Goal: Obtain resource: Download file/media

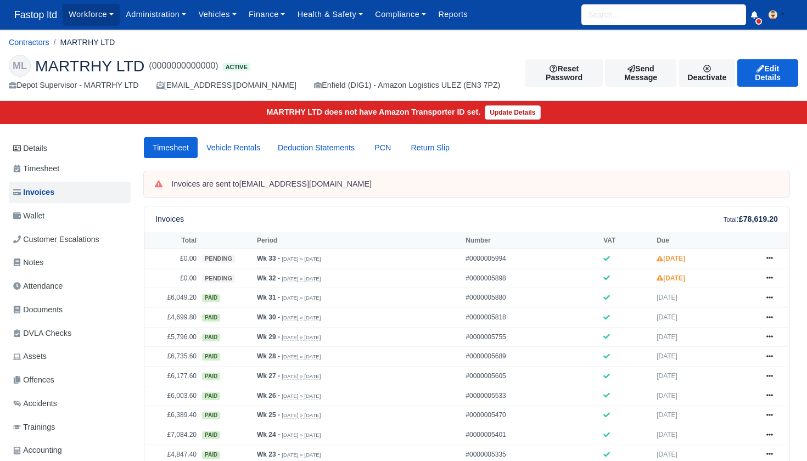
scroll to position [29, 0]
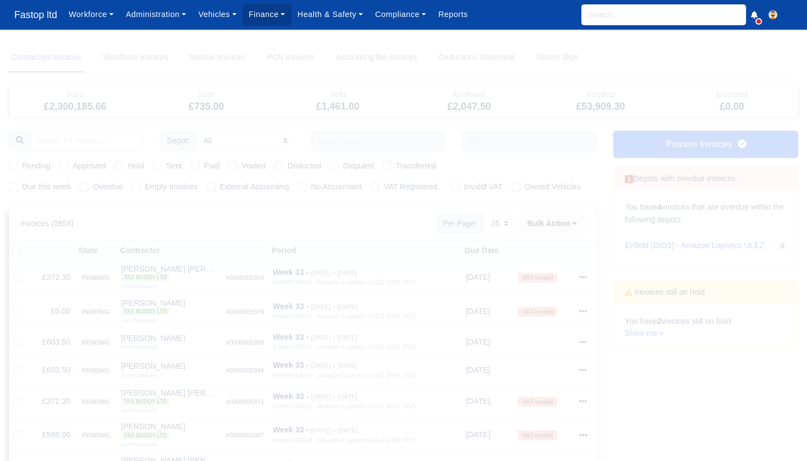
select select "25"
click at [645, 329] on link "Show me »" at bounding box center [644, 333] width 39 height 9
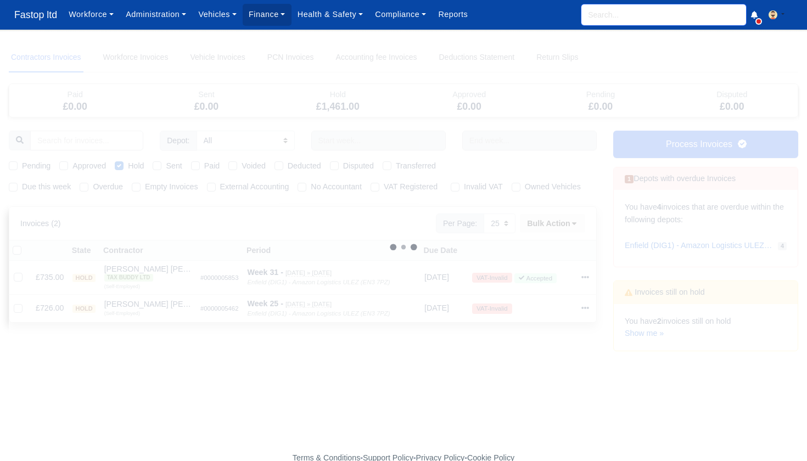
click at [600, 20] on input "search" at bounding box center [663, 14] width 165 height 21
type input "denzil"
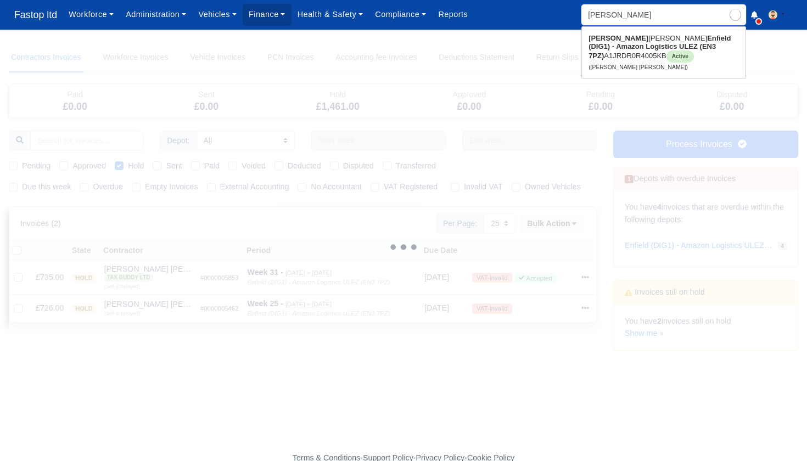
type input "denzil Nana Sarpong"
type input "Denzil"
drag, startPoint x: 617, startPoint y: 32, endPoint x: 622, endPoint y: 54, distance: 22.0
click at [622, 54] on link "Denzil Nana Sarpong Enfield (DIG1) - Amazon Logistics ULEZ (EN3 7PZ) A1JRDR0R40…" at bounding box center [664, 53] width 164 height 46
type input "[PERSON_NAME] [PERSON_NAME]"
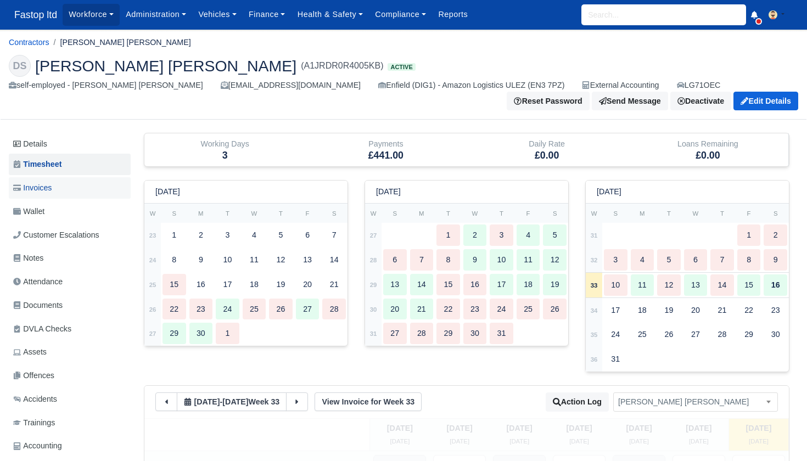
click at [49, 188] on span "Invoices" at bounding box center [32, 188] width 38 height 13
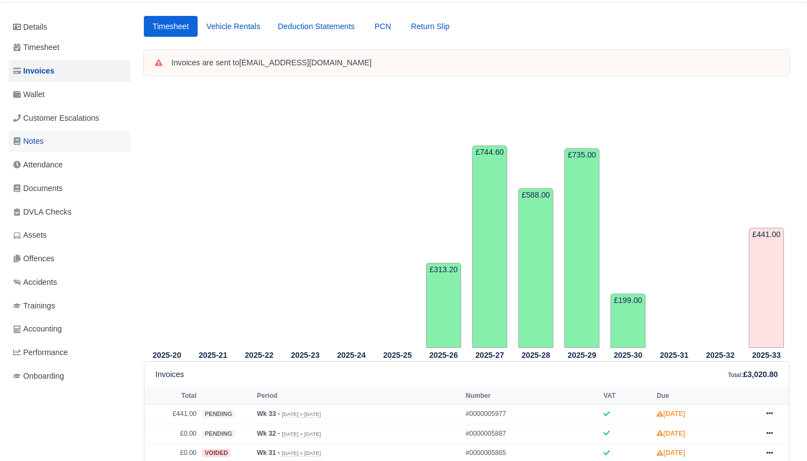
scroll to position [99, 0]
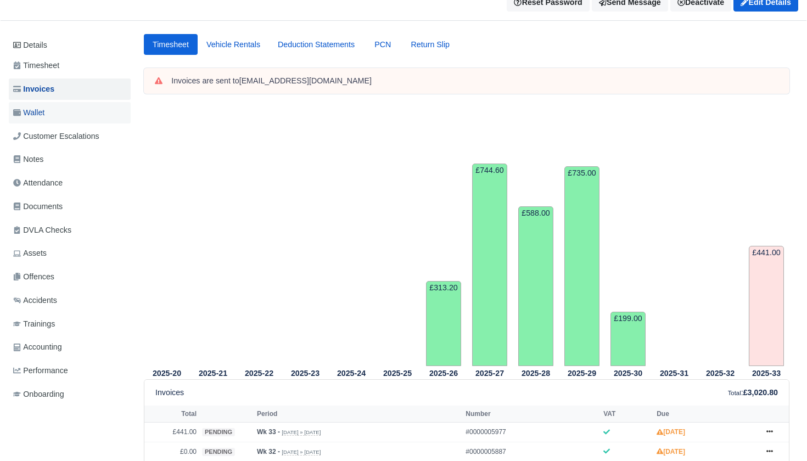
click at [44, 107] on span "Wallet" at bounding box center [28, 112] width 31 height 13
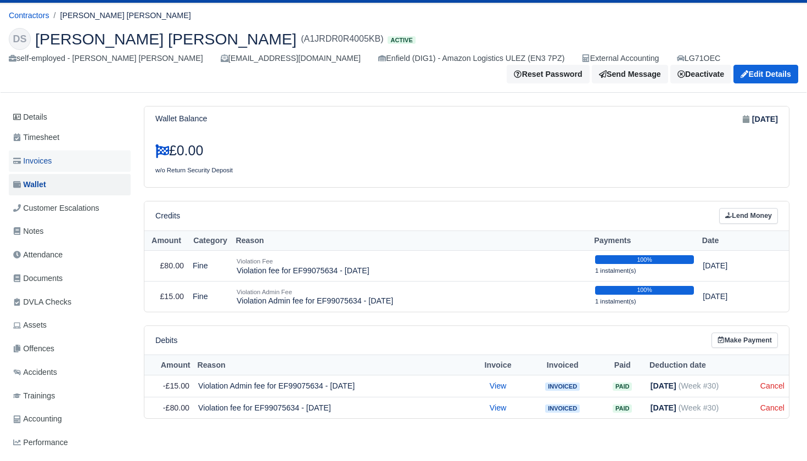
scroll to position [38, 0]
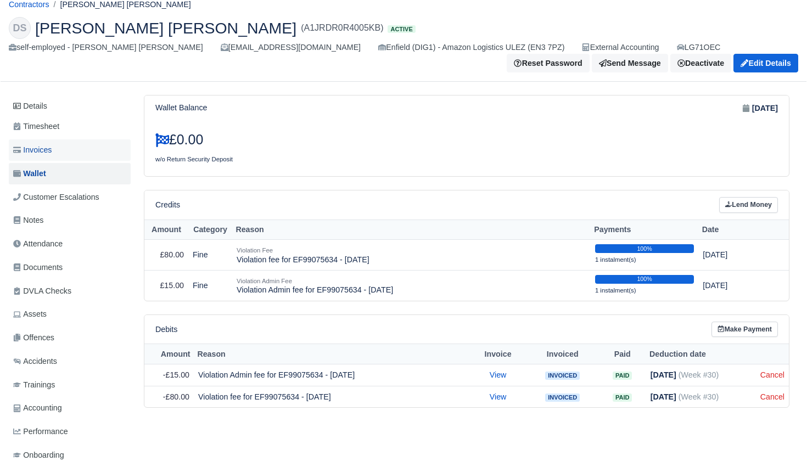
click at [50, 149] on span "Invoices" at bounding box center [32, 150] width 38 height 13
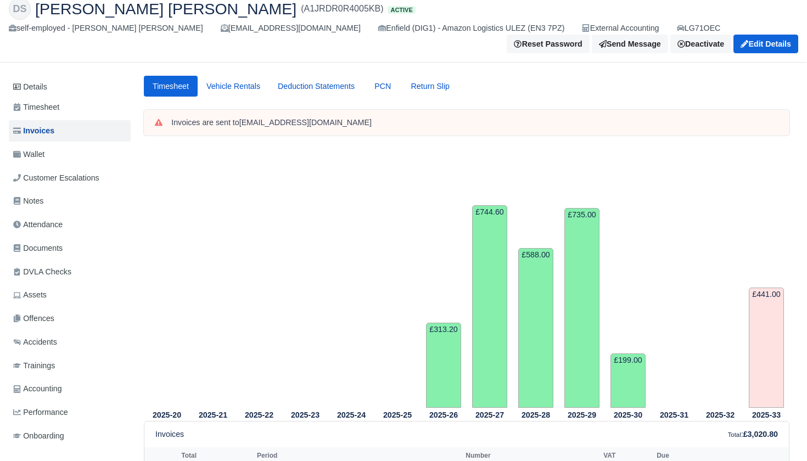
scroll to position [429, 0]
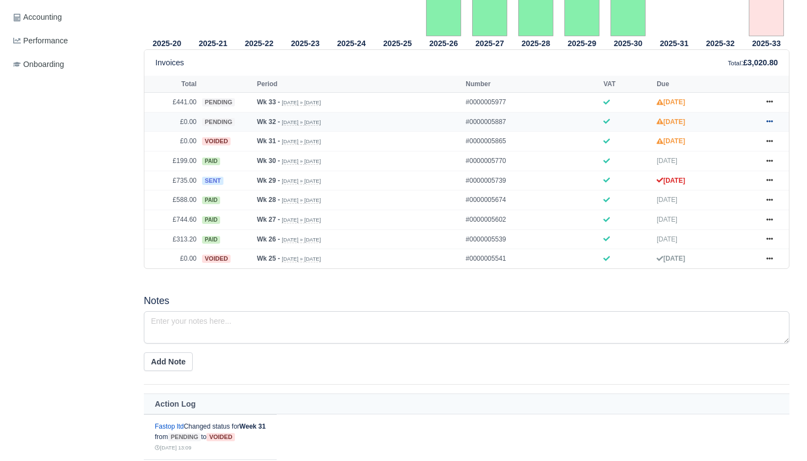
click at [773, 125] on icon at bounding box center [769, 121] width 7 height 7
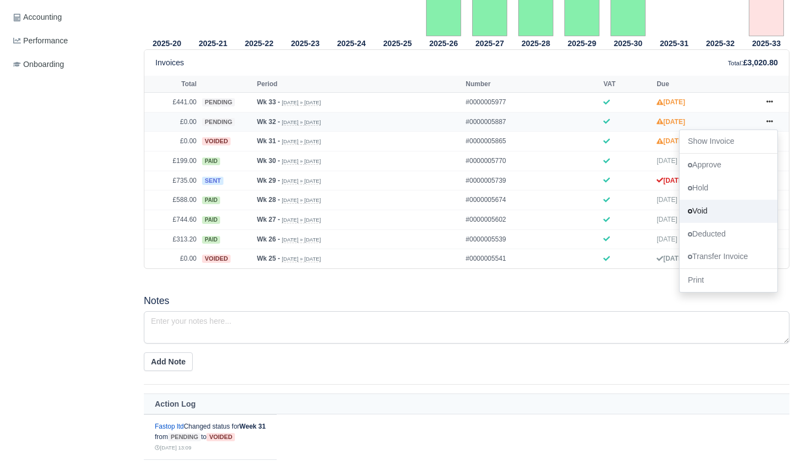
click at [715, 222] on link "Void" at bounding box center [728, 210] width 98 height 23
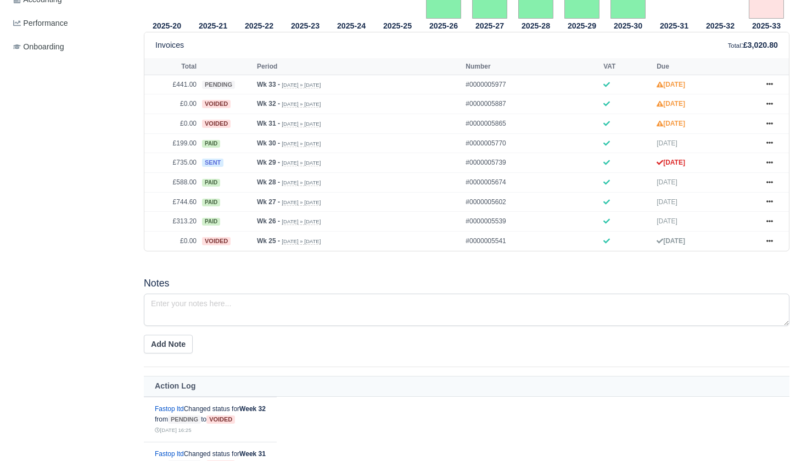
scroll to position [469, 0]
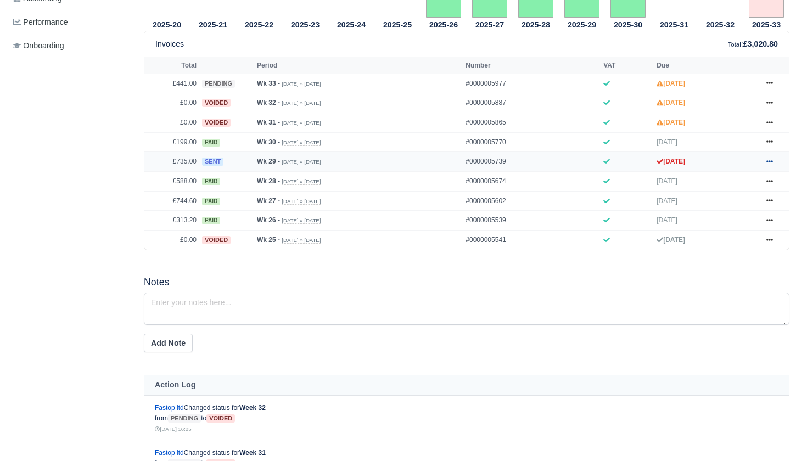
click at [769, 162] on icon at bounding box center [769, 161] width 7 height 2
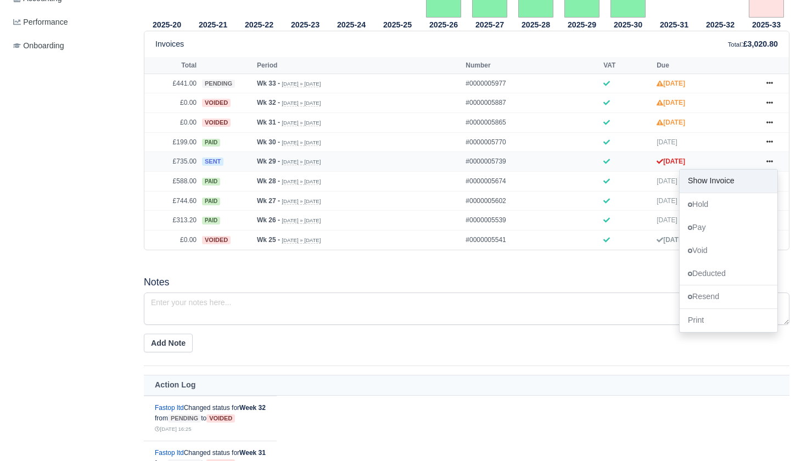
click at [741, 193] on link "Show Invoice" at bounding box center [728, 181] width 98 height 23
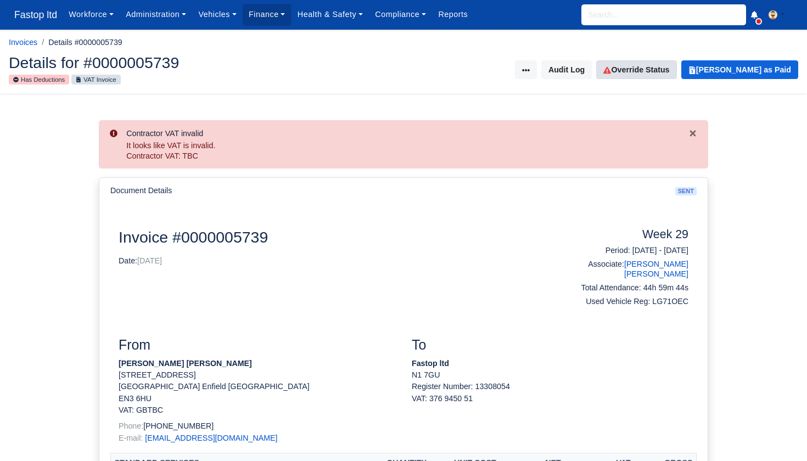
click at [673, 66] on link "Override Status" at bounding box center [636, 69] width 80 height 19
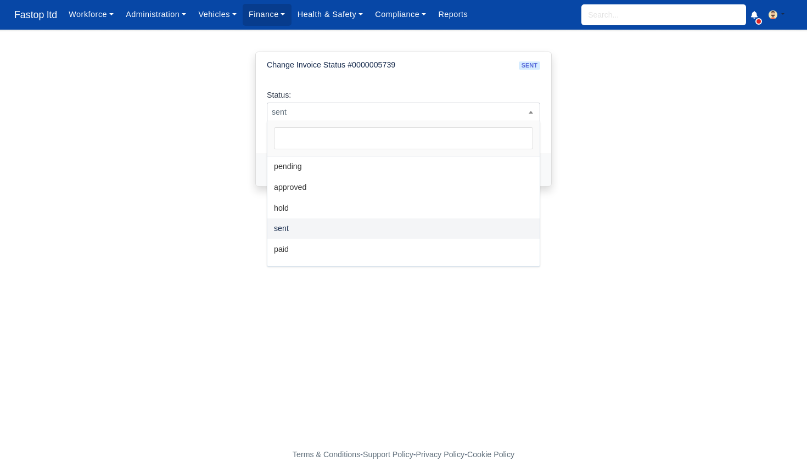
click at [454, 114] on span "sent" at bounding box center [403, 112] width 272 height 14
select select "paid"
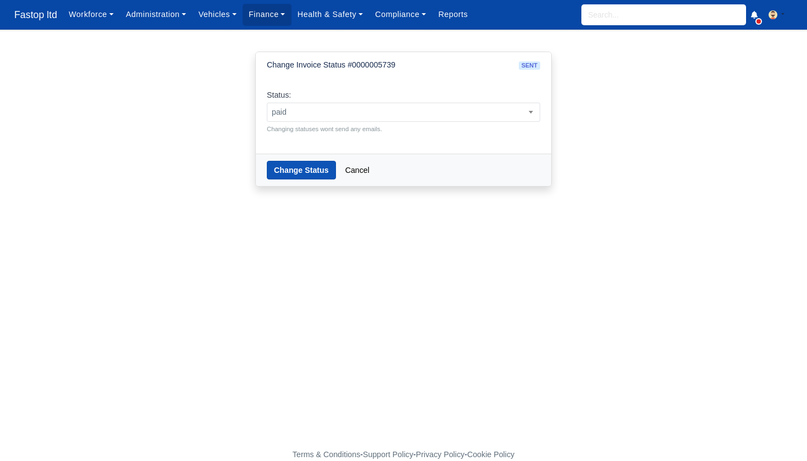
click at [295, 173] on button "Change Status" at bounding box center [301, 170] width 69 height 19
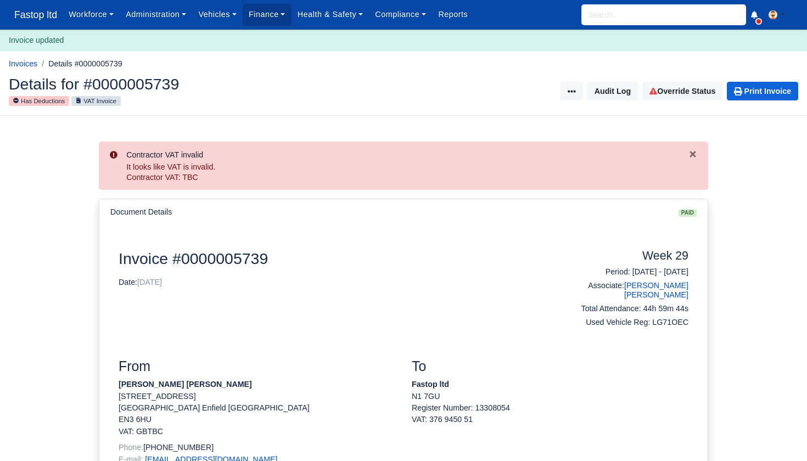
click at [611, 9] on input "search" at bounding box center [663, 14] width 165 height 21
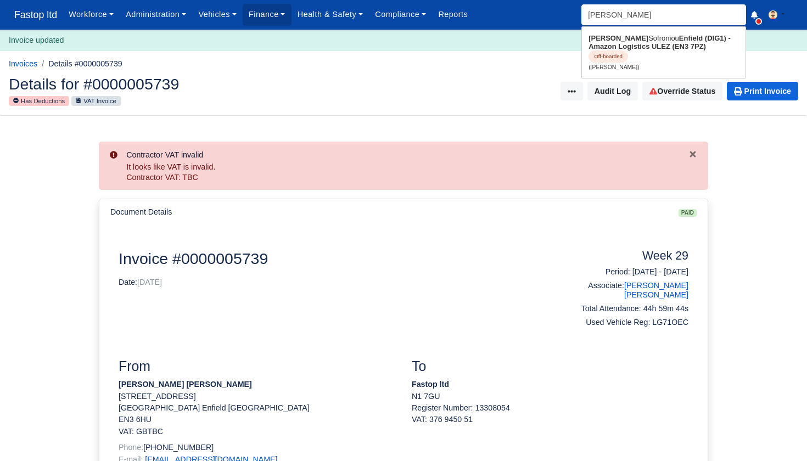
type input "andre"
type input "andreas Topalidis"
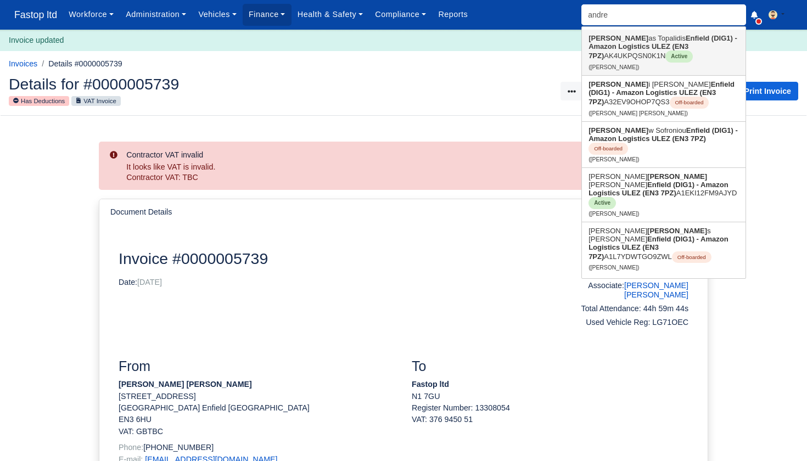
click at [650, 50] on strong "Enfield (DIG1) - Amazon Logistics ULEZ (EN3 7PZ)" at bounding box center [662, 47] width 149 height 26
type input "[PERSON_NAME]"
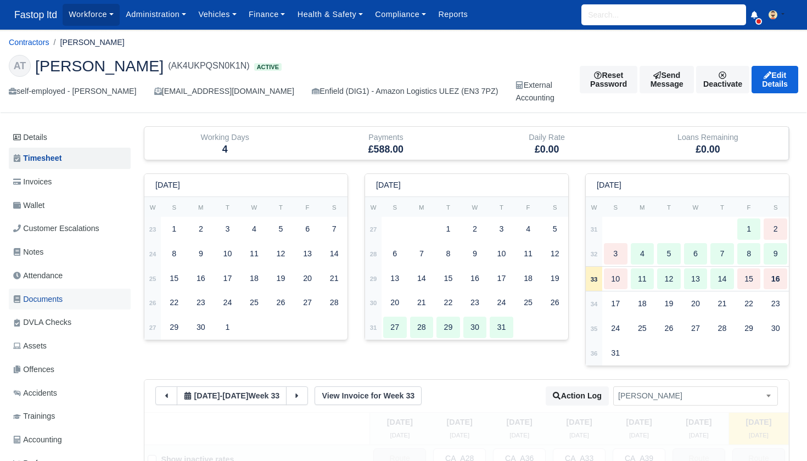
click at [54, 297] on span "Documents" at bounding box center [37, 299] width 49 height 13
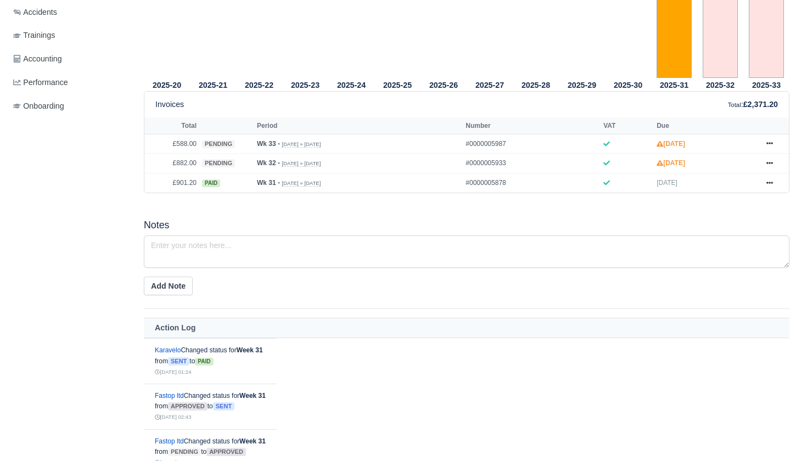
scroll to position [385, 0]
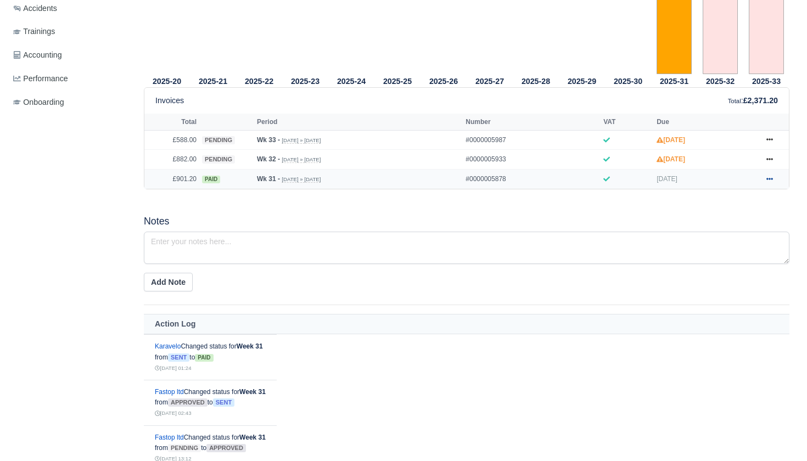
click at [771, 182] on icon at bounding box center [769, 179] width 7 height 7
click at [735, 210] on link "Show Invoice" at bounding box center [728, 198] width 98 height 23
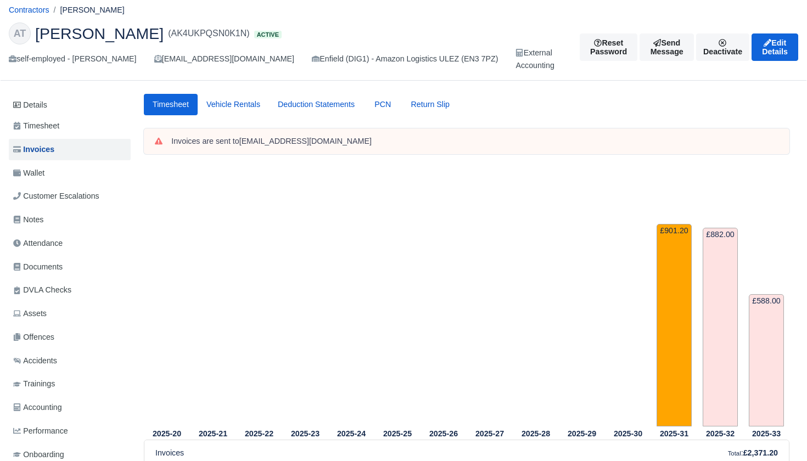
scroll to position [40, 0]
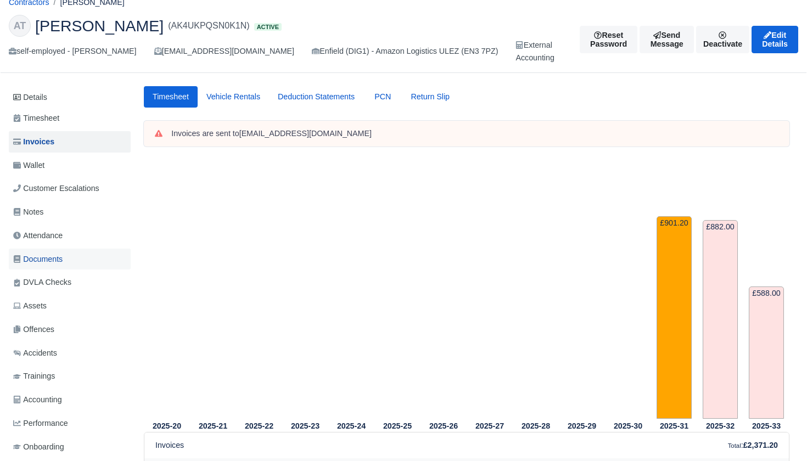
click at [39, 258] on span "Documents" at bounding box center [37, 259] width 49 height 13
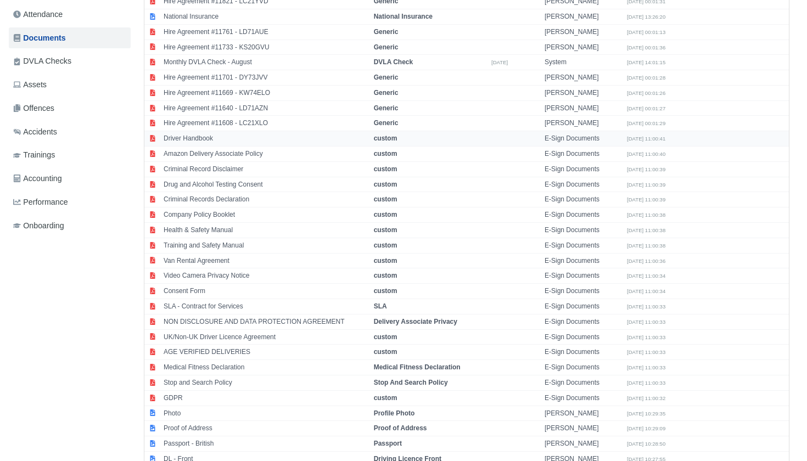
scroll to position [264, 0]
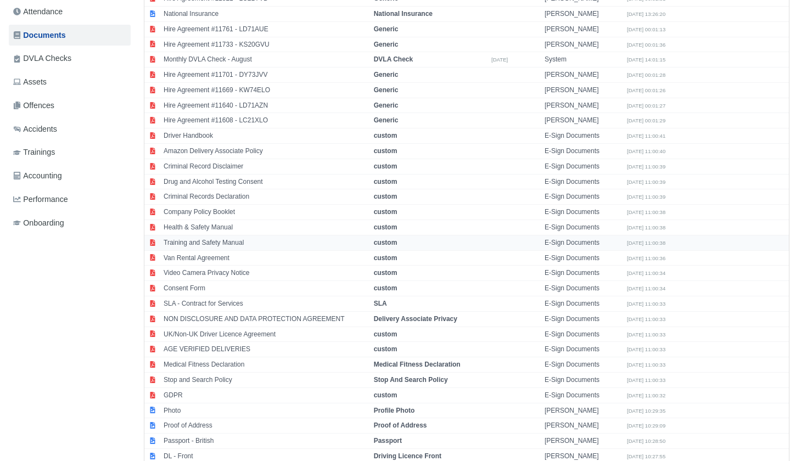
click at [200, 235] on td "Training and Safety Manual" at bounding box center [266, 242] width 210 height 15
select select "custom"
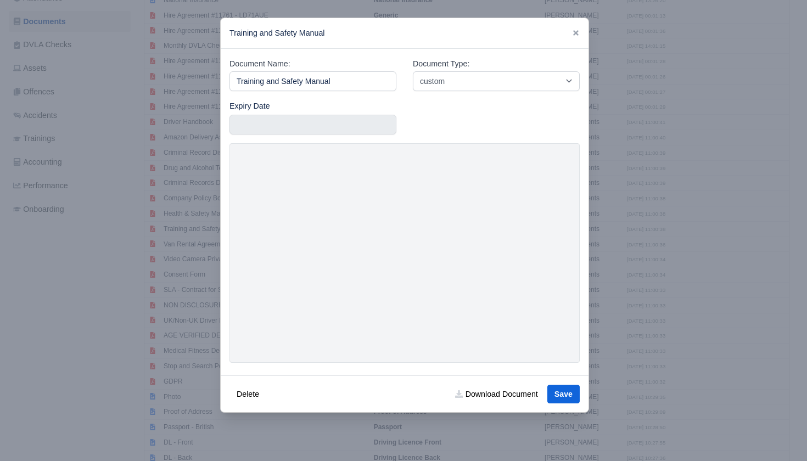
scroll to position [277, 0]
click at [574, 35] on icon at bounding box center [575, 32] width 5 height 5
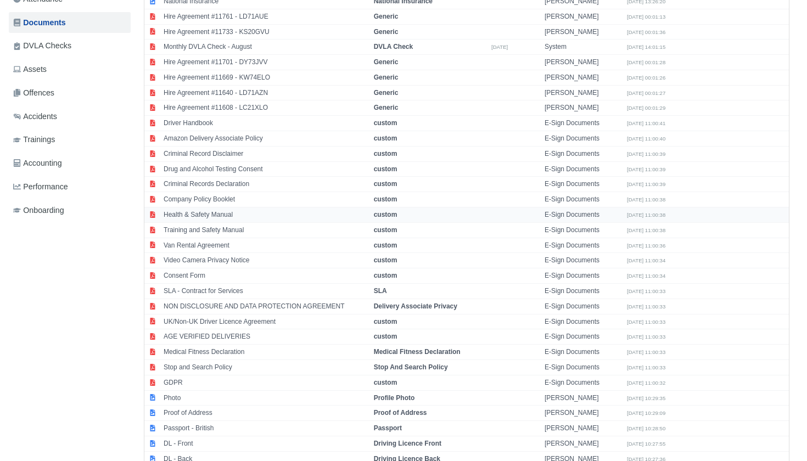
click at [216, 207] on td "Health & Safety Manual" at bounding box center [266, 214] width 210 height 15
select select "custom"
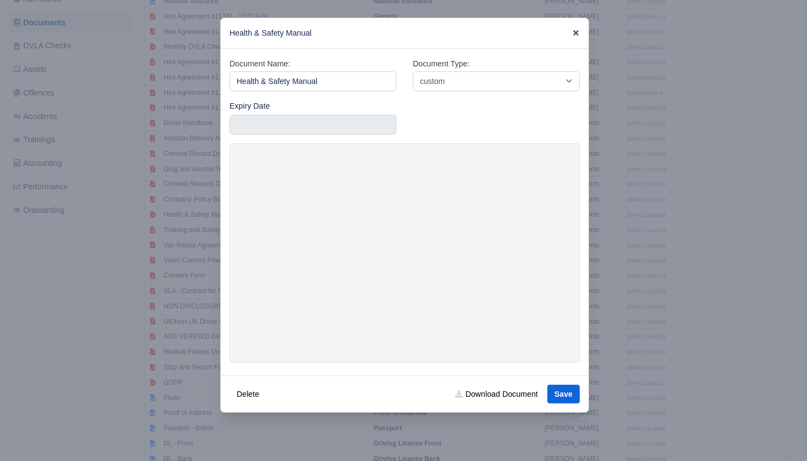
click at [575, 33] on icon at bounding box center [575, 32] width 5 height 5
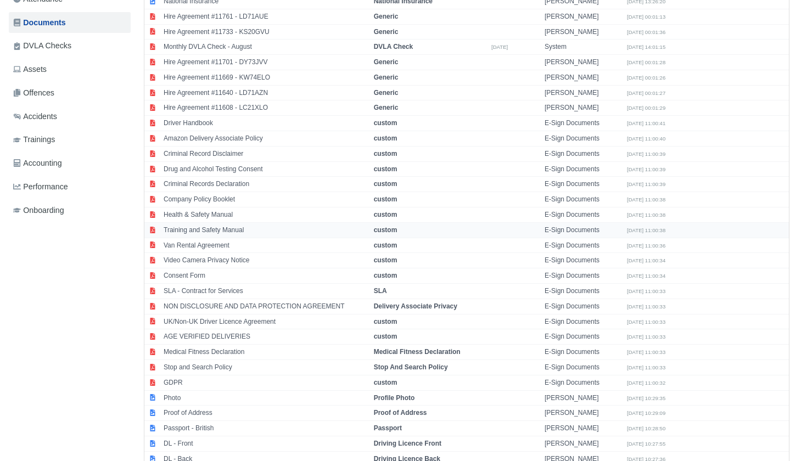
click at [194, 222] on td "Training and Safety Manual" at bounding box center [266, 229] width 210 height 15
select select "custom"
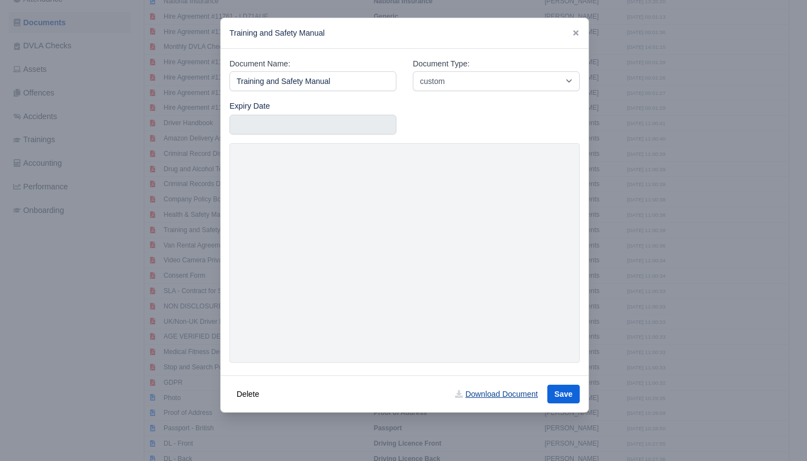
click at [465, 391] on link "Download Document" at bounding box center [496, 394] width 97 height 19
click at [747, 391] on div at bounding box center [403, 230] width 807 height 461
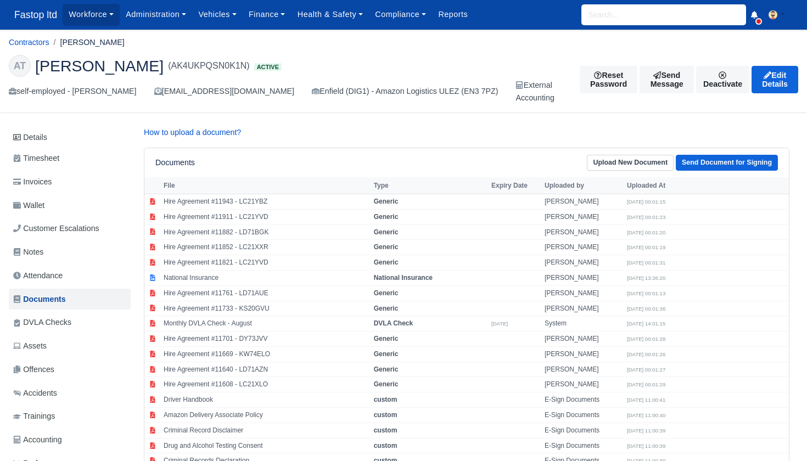
scroll to position [0, 0]
